Goal: Navigation & Orientation: Find specific page/section

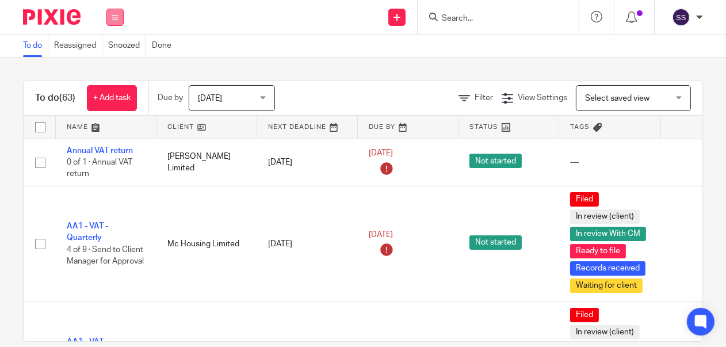
click at [113, 17] on icon at bounding box center [115, 17] width 7 height 7
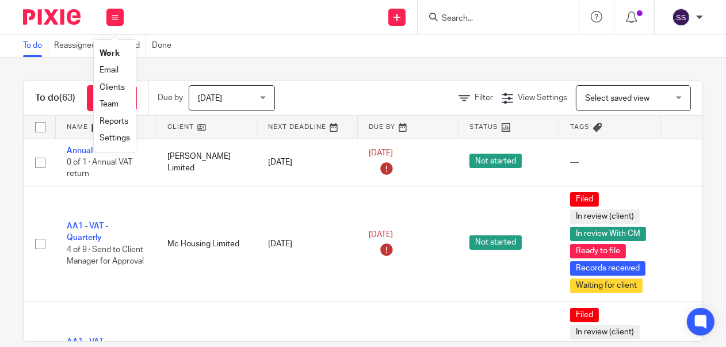
click at [113, 87] on link "Clients" at bounding box center [111, 87] width 25 height 8
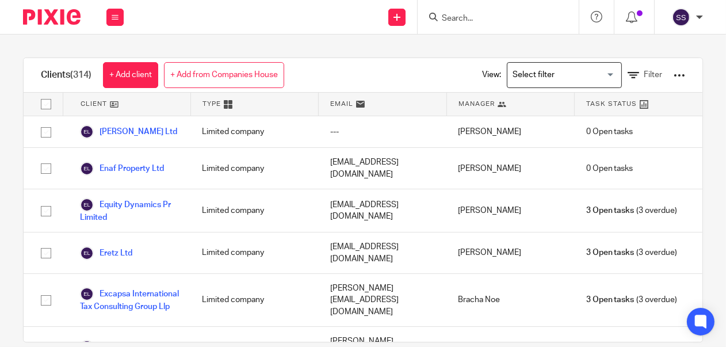
scroll to position [4220, 0]
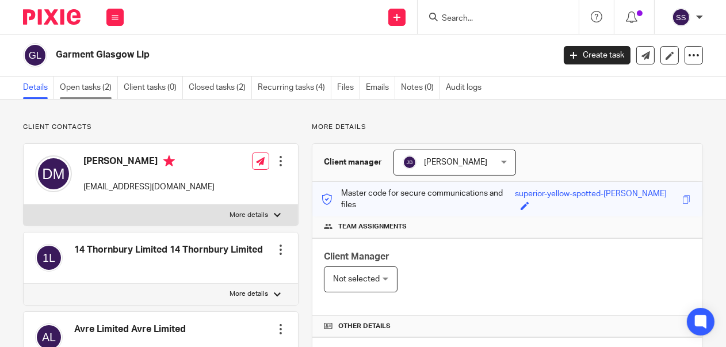
click at [89, 86] on link "Open tasks (2)" at bounding box center [89, 87] width 58 height 22
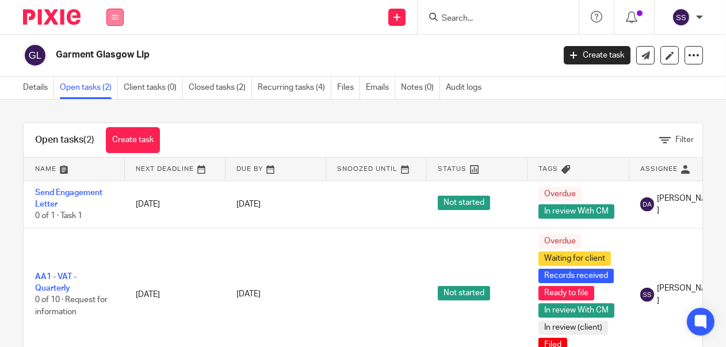
click at [117, 17] on icon at bounding box center [115, 17] width 7 height 7
click at [123, 85] on link "Clients" at bounding box center [112, 87] width 26 height 8
